Goal: Task Accomplishment & Management: Use online tool/utility

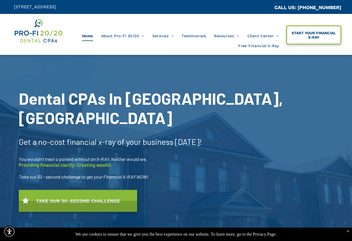
click at [317, 41] on span "START YOUR FINANCIAL X-RAY" at bounding box center [313, 35] width 52 height 14
